Goal: Transaction & Acquisition: Obtain resource

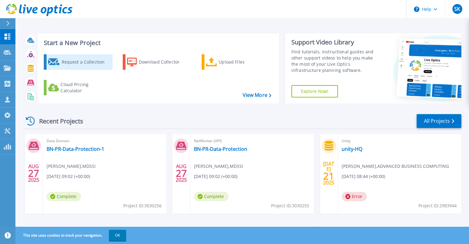
click at [85, 65] on div "Request a Collection" at bounding box center [85, 62] width 49 height 12
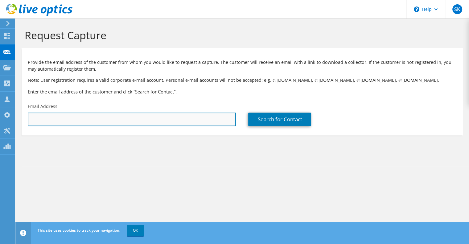
click at [113, 122] on input "text" at bounding box center [132, 120] width 208 height 14
paste input "agang.magaji@ahlibank.om"
type input "agang.magaji@ahlibank.om"
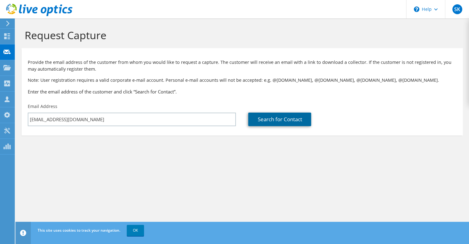
click at [275, 121] on link "Search for Contact" at bounding box center [279, 120] width 63 height 14
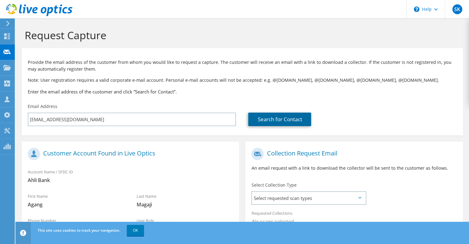
scroll to position [100, 0]
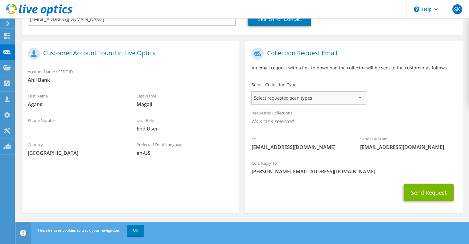
click at [351, 100] on span "Select requested scan types" at bounding box center [309, 98] width 114 height 12
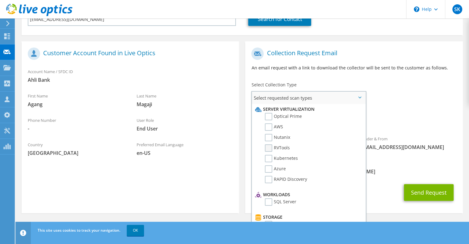
click at [270, 148] on label "RVTools" at bounding box center [277, 147] width 25 height 7
click at [0, 0] on input "RVTools" at bounding box center [0, 0] width 0 height 0
click at [270, 116] on label "Optical Prime" at bounding box center [283, 116] width 37 height 7
click at [0, 0] on input "Optical Prime" at bounding box center [0, 0] width 0 height 0
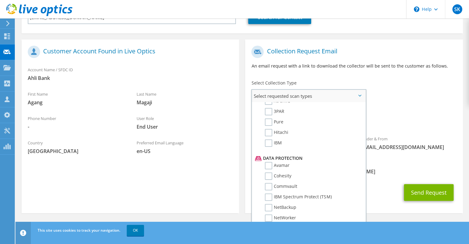
scroll to position [108, 0]
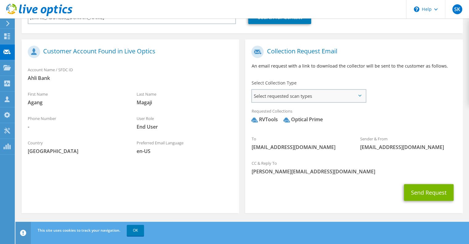
click at [321, 96] on span "Select requested scan types" at bounding box center [309, 96] width 114 height 12
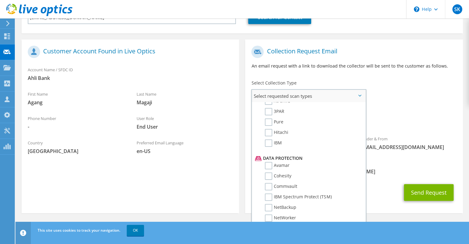
scroll to position [285, 0]
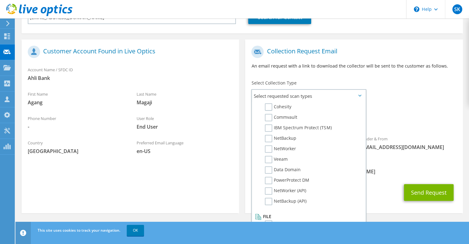
click at [442, 169] on span "[PERSON_NAME][EMAIL_ADDRESS][DOMAIN_NAME]" at bounding box center [353, 171] width 205 height 7
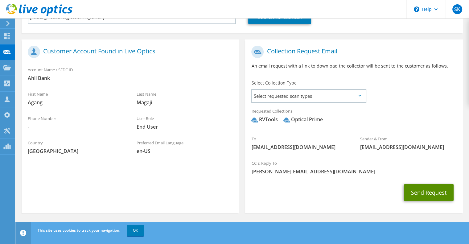
click at [429, 192] on button "Send Request" at bounding box center [429, 192] width 50 height 17
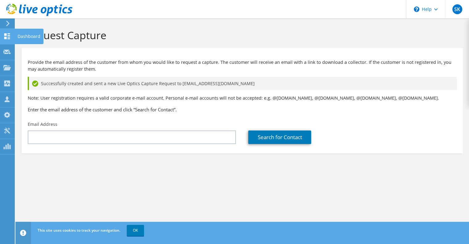
click at [8, 35] on use at bounding box center [7, 36] width 6 height 6
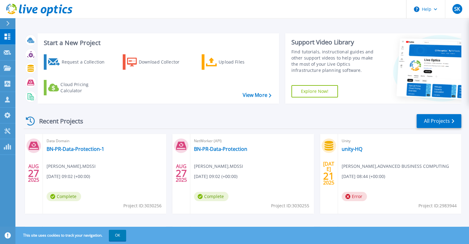
click at [248, 98] on div "Request a Collection Download Collector Upload Files Cloud Pricing Calculator" at bounding box center [157, 74] width 237 height 51
click at [10, 52] on icon at bounding box center [7, 52] width 7 height 5
click at [9, 32] on link "Dashboard Dashboard" at bounding box center [7, 37] width 15 height 16
click at [248, 97] on link "View More" at bounding box center [256, 95] width 29 height 6
click at [22, 68] on p "Projects" at bounding box center [24, 68] width 16 height 16
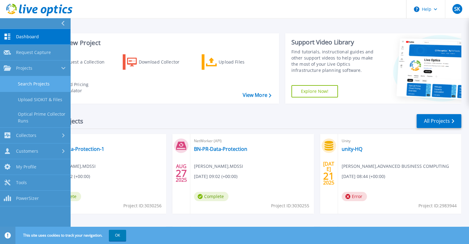
click at [37, 87] on link "Search Projects" at bounding box center [35, 84] width 70 height 16
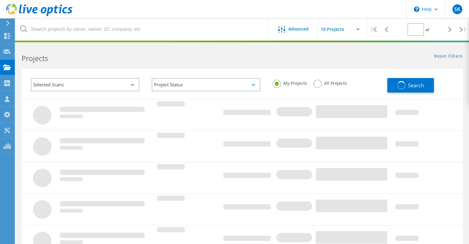
type input "1"
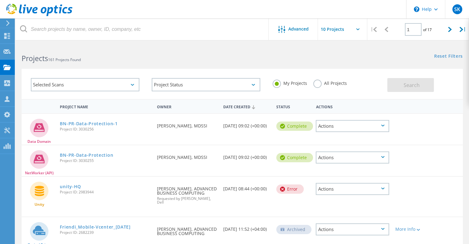
click at [317, 84] on label "All Projects" at bounding box center [330, 83] width 34 height 6
click at [0, 0] on input "All Projects" at bounding box center [0, 0] width 0 height 0
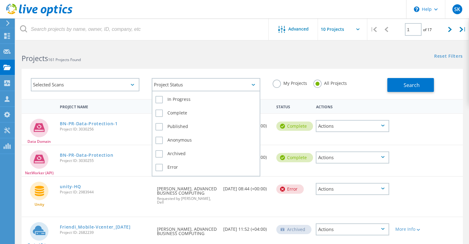
click at [207, 86] on div "Project Status" at bounding box center [206, 84] width 109 height 13
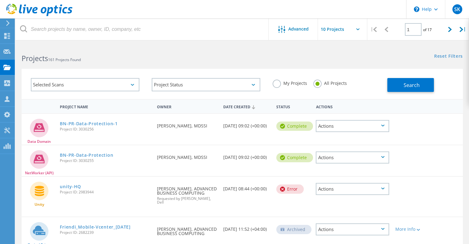
click at [116, 82] on div "Selected Scans" at bounding box center [85, 84] width 109 height 13
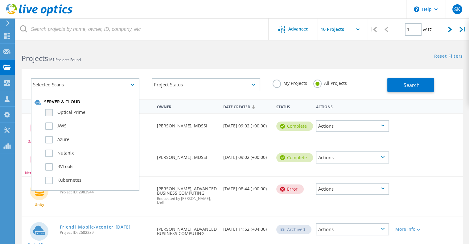
click at [64, 111] on label "Optical Prime" at bounding box center [90, 112] width 90 height 7
click at [0, 0] on input "Optical Prime" at bounding box center [0, 0] width 0 height 0
click at [405, 90] on button "Search" at bounding box center [410, 85] width 47 height 14
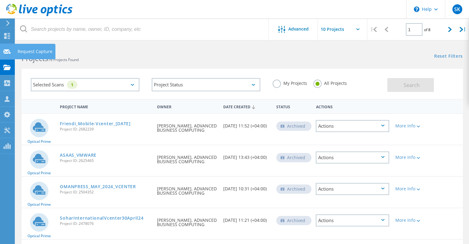
click at [37, 52] on div "Request Capture" at bounding box center [35, 51] width 35 height 4
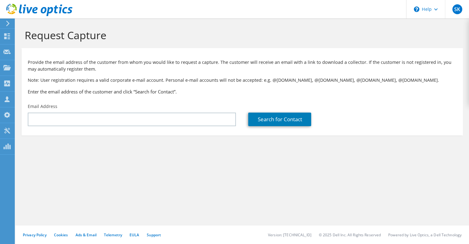
click at [170, 127] on div "Email Address" at bounding box center [132, 114] width 221 height 29
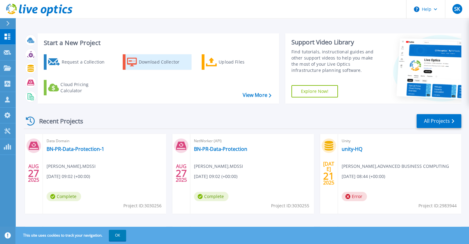
click at [164, 64] on div "Download Collector" at bounding box center [163, 62] width 49 height 12
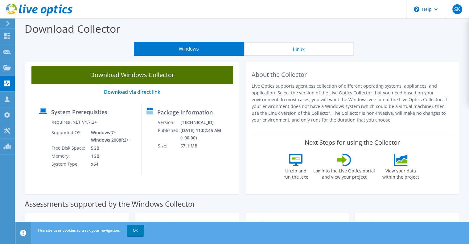
click at [135, 73] on link "Download Windows Collector" at bounding box center [132, 75] width 202 height 19
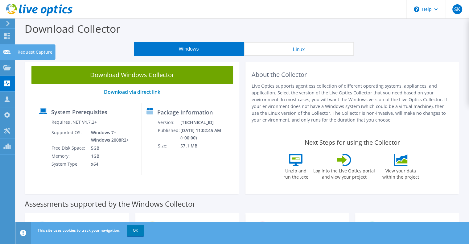
click at [17, 50] on div "Request Capture" at bounding box center [34, 51] width 41 height 15
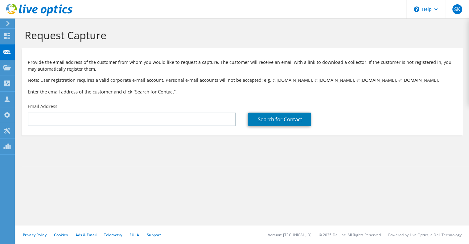
click at [7, 22] on use at bounding box center [7, 24] width 3 height 6
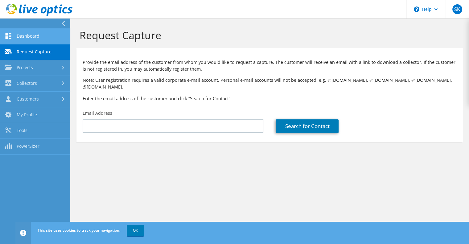
click at [25, 37] on link "Dashboard" at bounding box center [35, 37] width 70 height 16
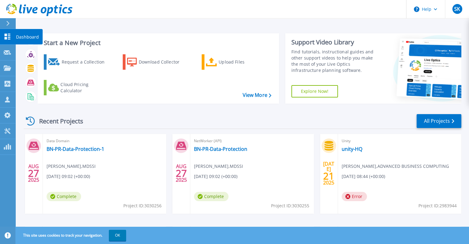
click at [28, 37] on p "Dashboard" at bounding box center [27, 37] width 23 height 16
